Goal: Transaction & Acquisition: Purchase product/service

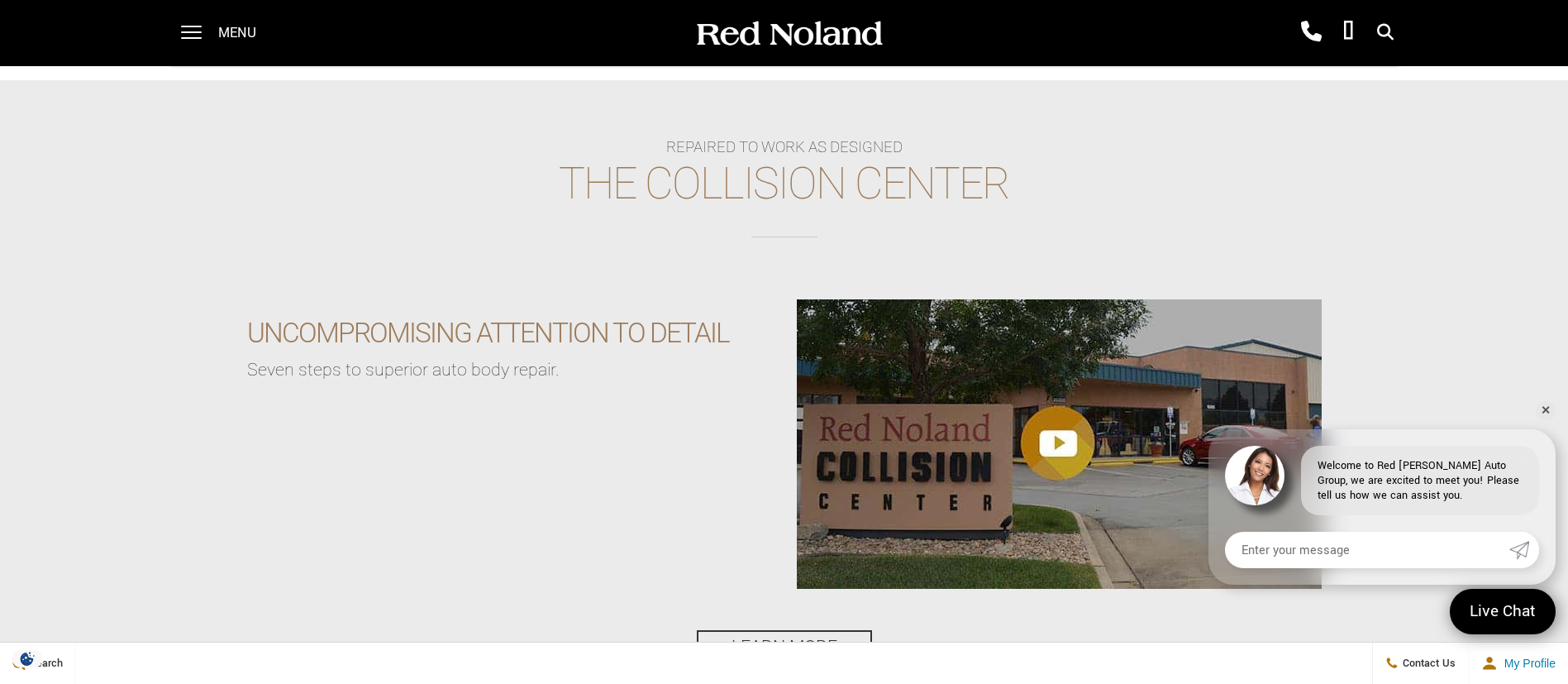
scroll to position [2976, 0]
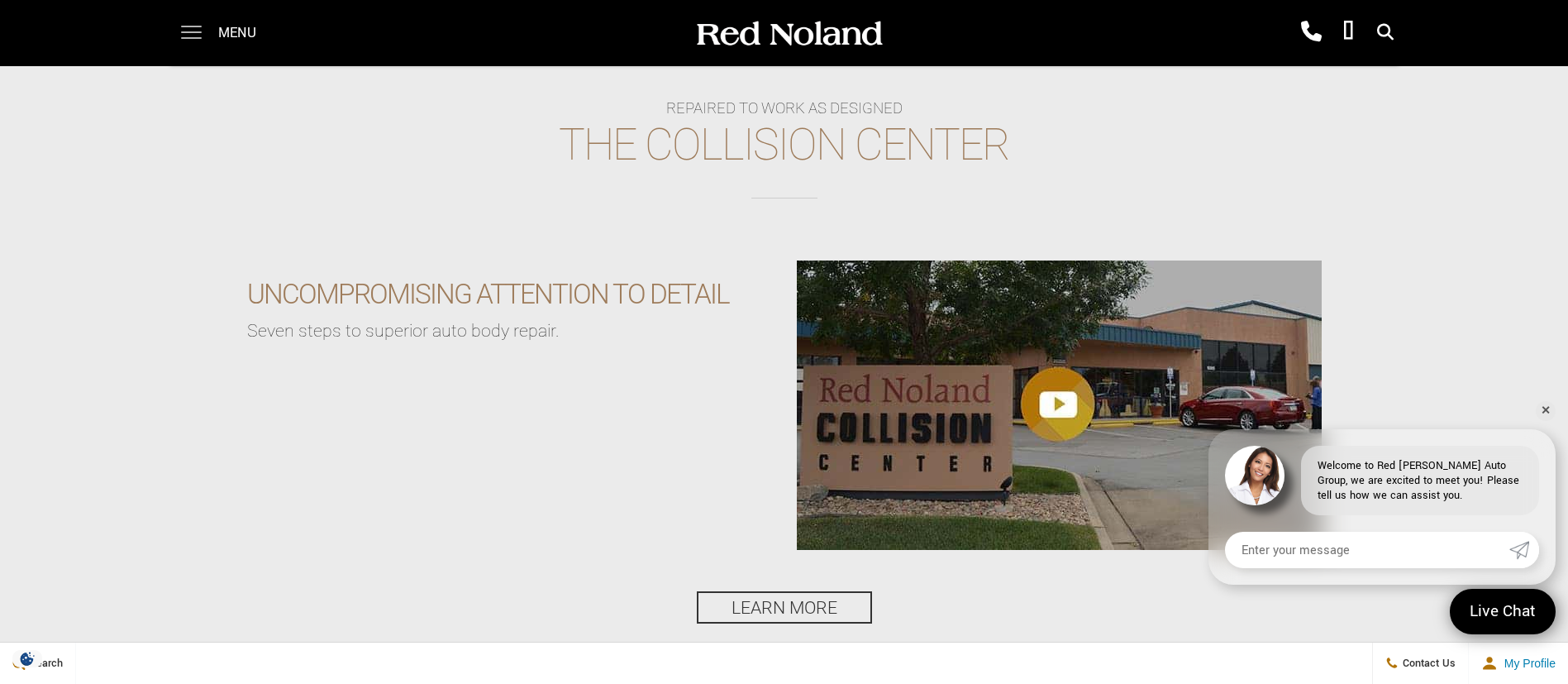
click at [190, 27] on span at bounding box center [191, 26] width 20 height 2
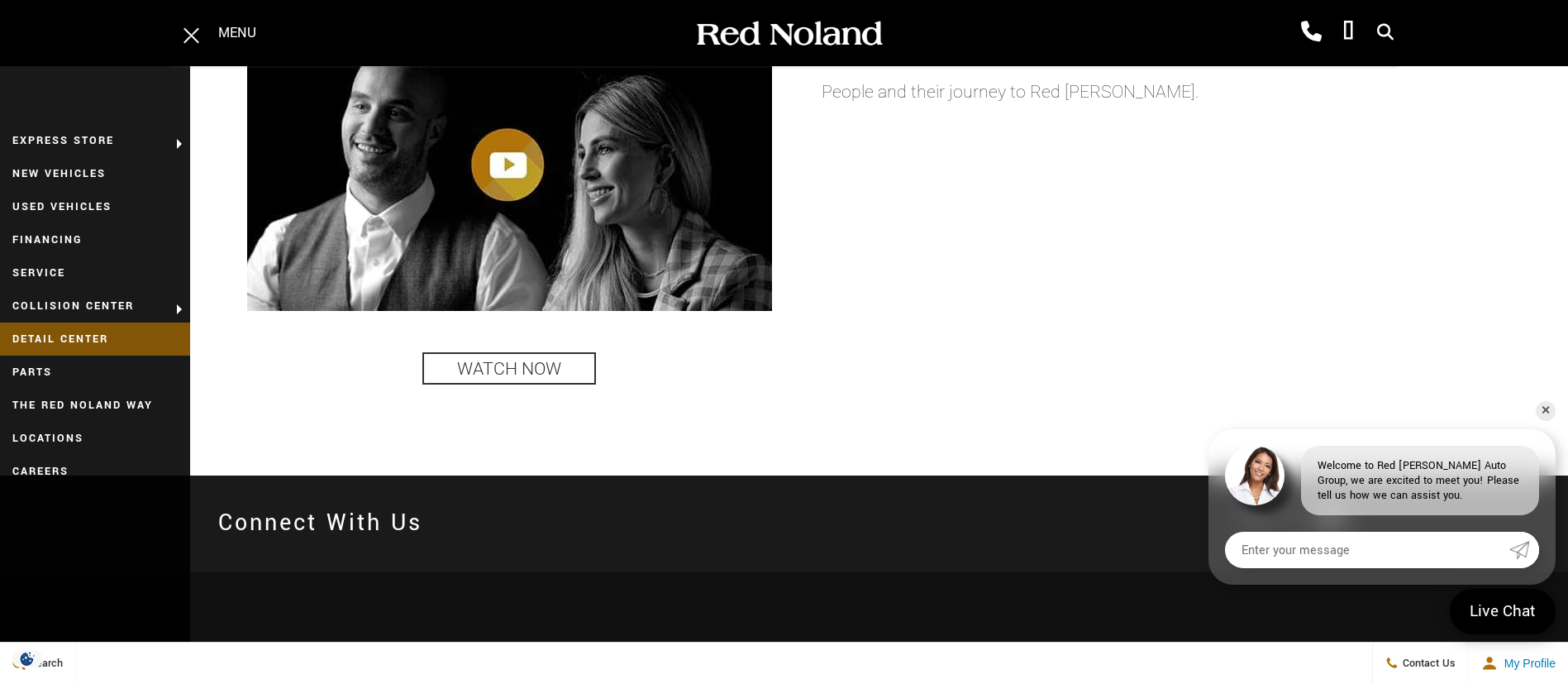
scroll to position [3968, 0]
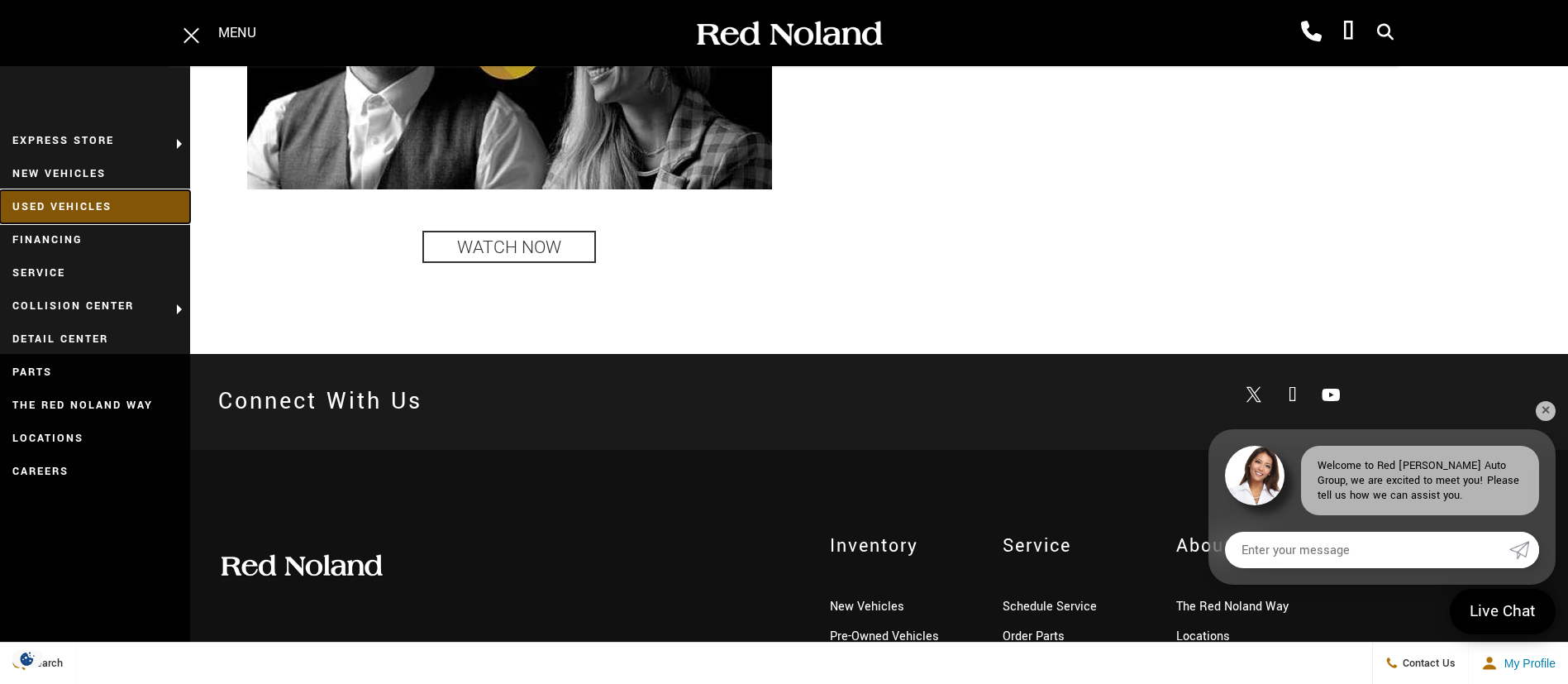
click at [76, 201] on link "Used Vehicles" at bounding box center [95, 207] width 190 height 33
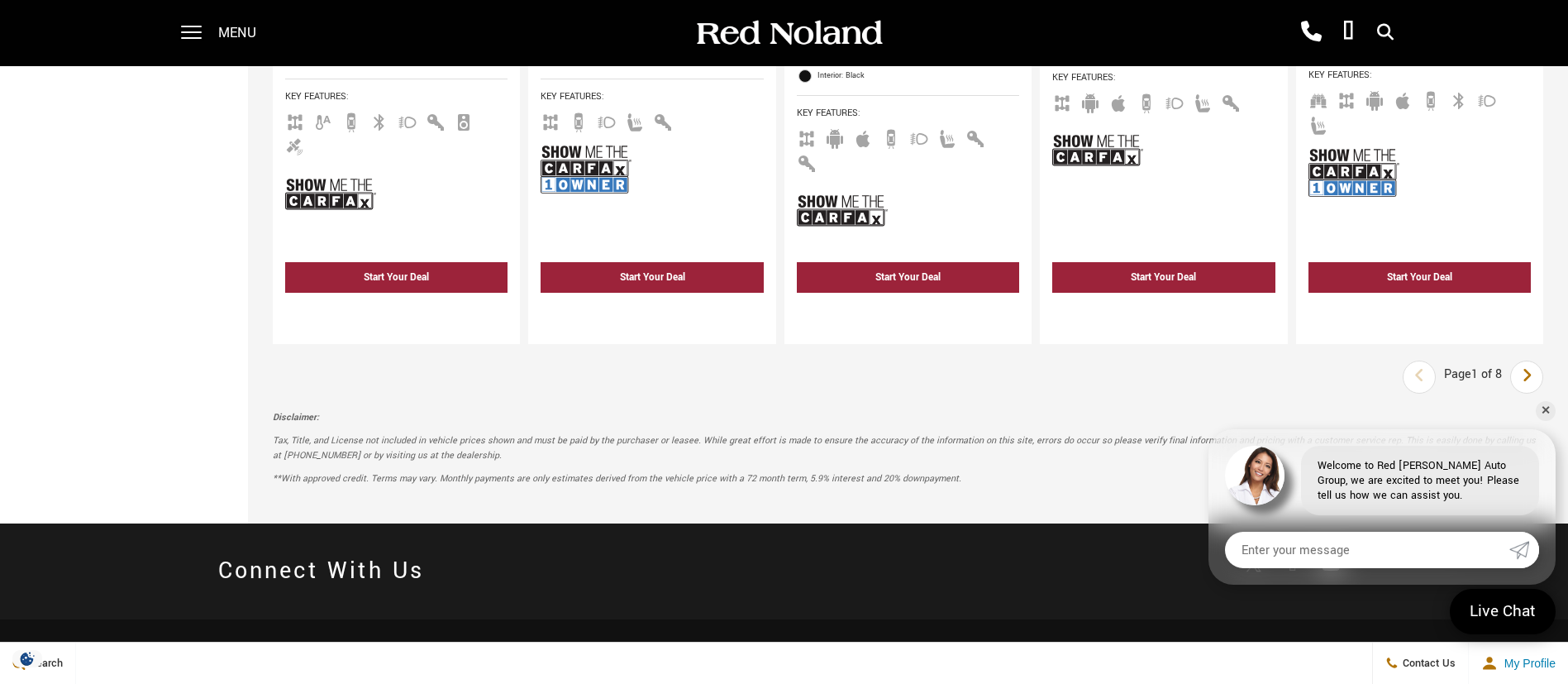
scroll to position [2976, 0]
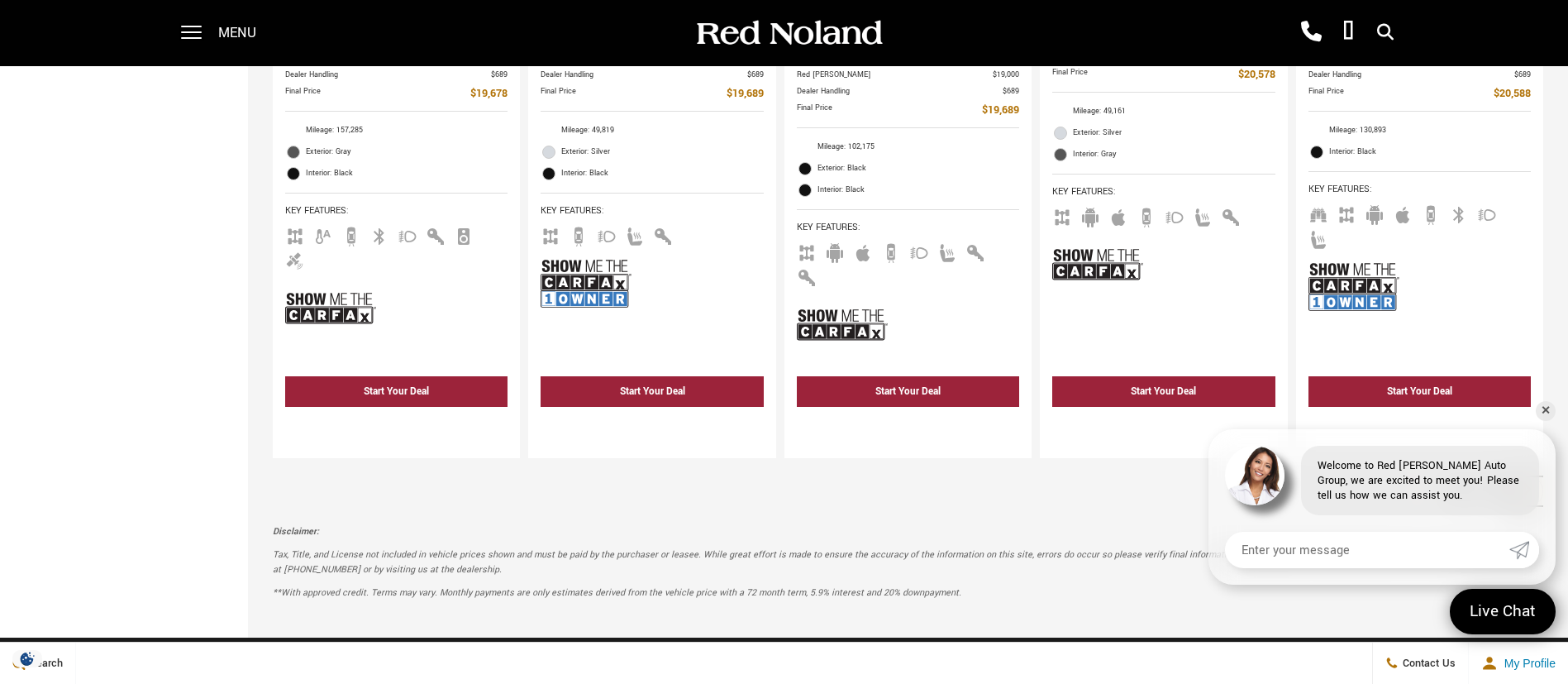
click at [1544, 476] on link "Next" at bounding box center [1527, 491] width 36 height 30
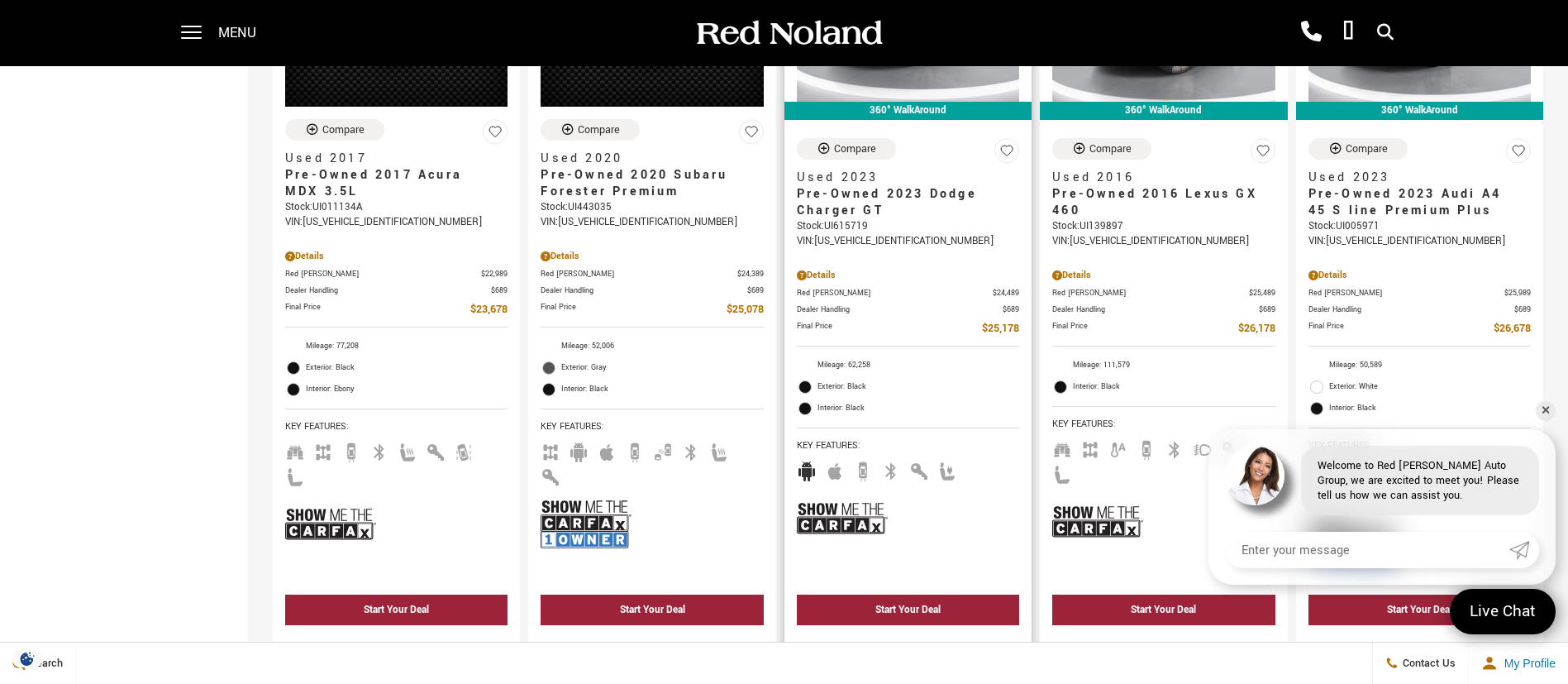
scroll to position [1116, 0]
